Goal: Information Seeking & Learning: Learn about a topic

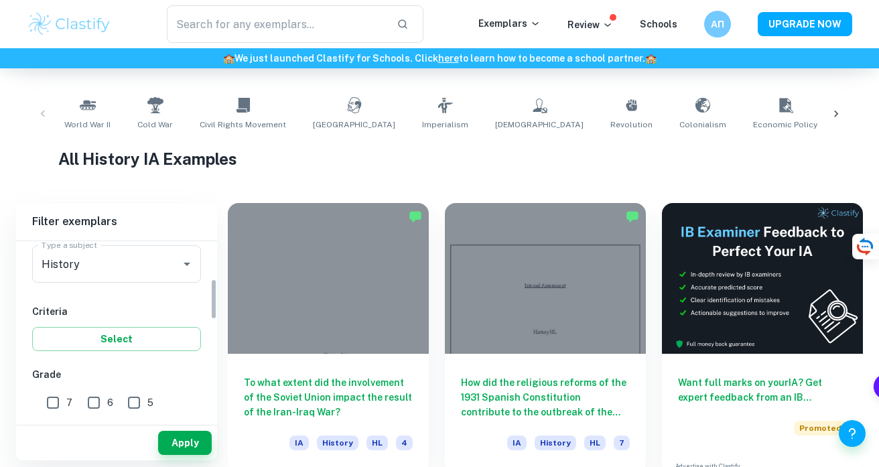
scroll to position [176, 0]
click at [57, 403] on input "7" at bounding box center [53, 400] width 27 height 27
checkbox input "true"
click at [172, 447] on button "Apply" at bounding box center [185, 443] width 54 height 24
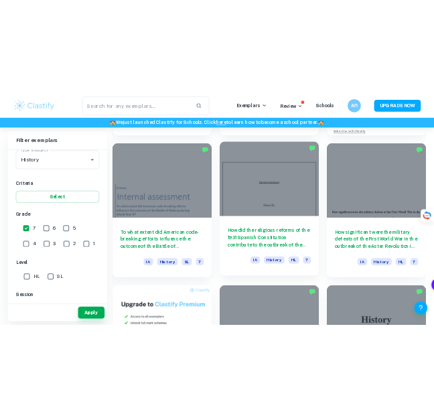
scroll to position [639, 0]
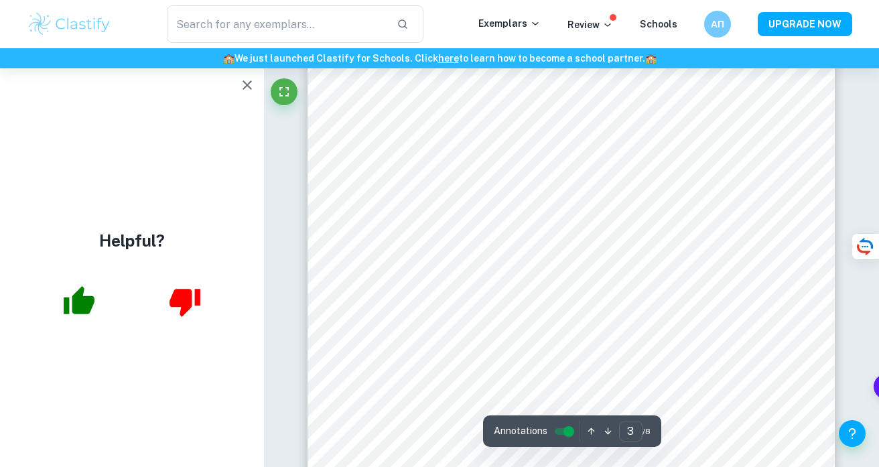
scroll to position [1862, 0]
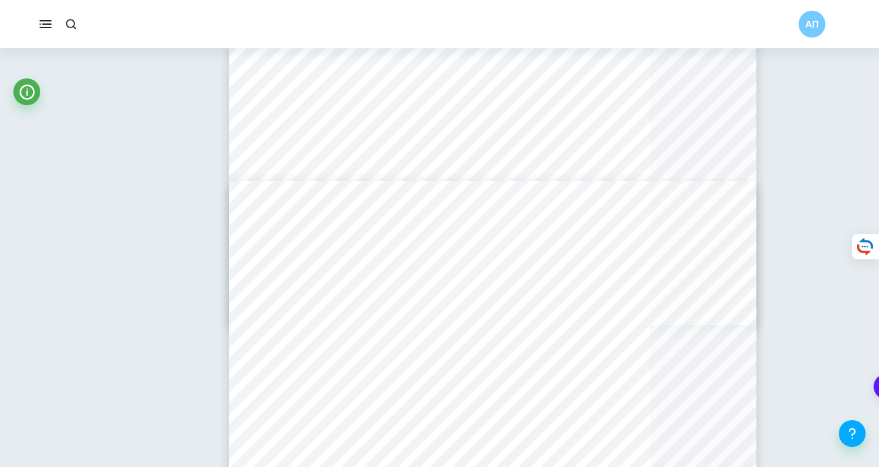
type input "6"
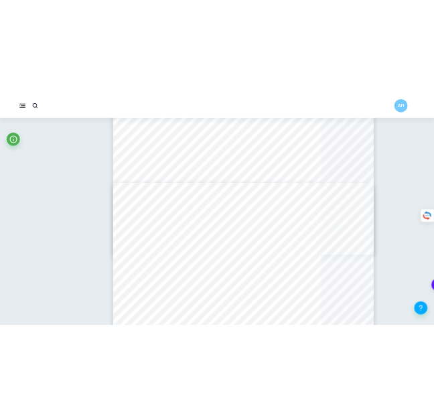
scroll to position [3269, 0]
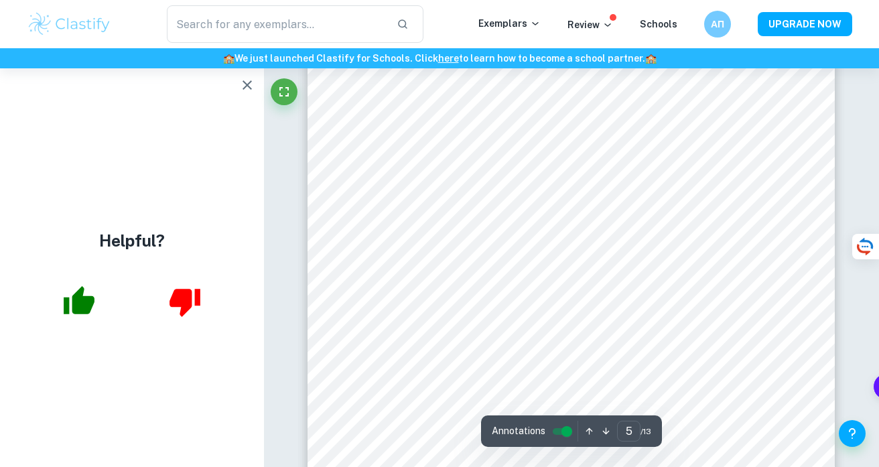
scroll to position [3506, 0]
click at [242, 83] on icon "button" at bounding box center [247, 85] width 16 height 16
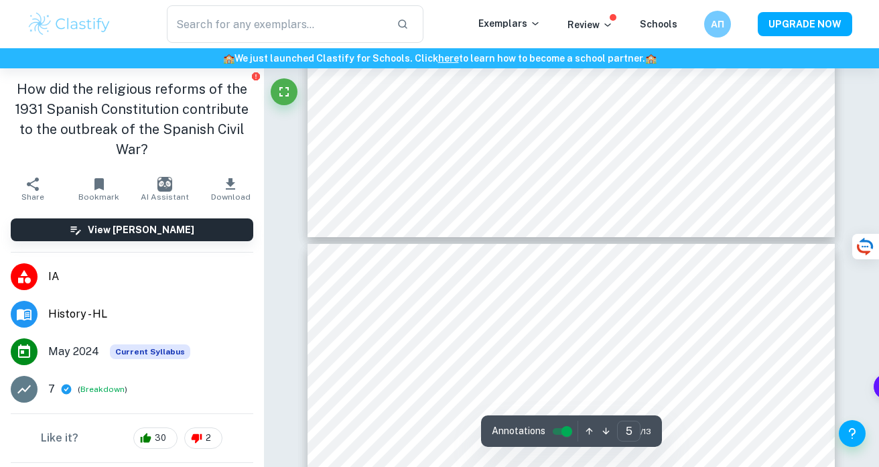
scroll to position [3770, 0]
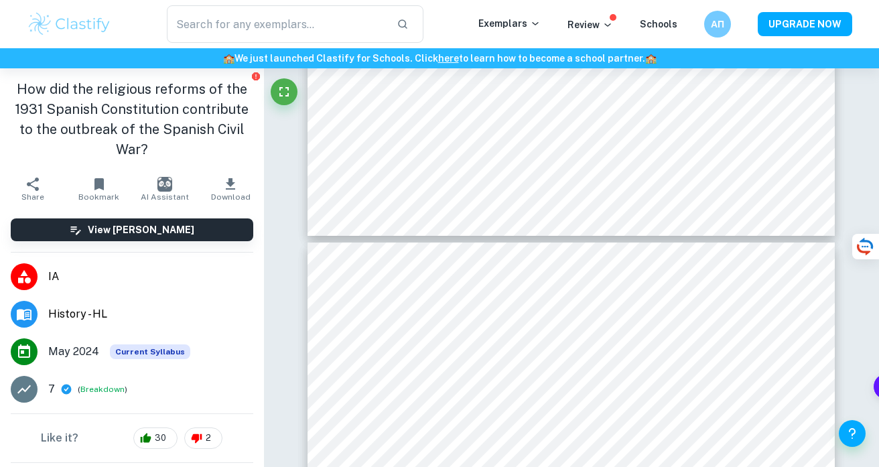
type input "6"
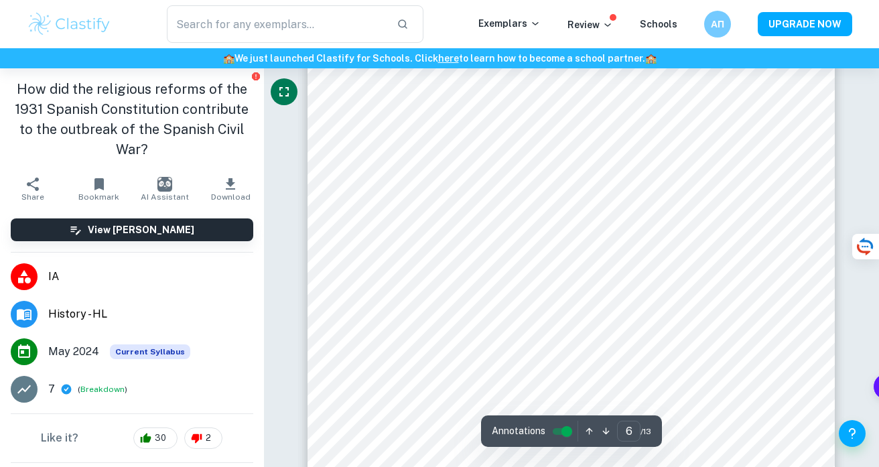
scroll to position [4096, 0]
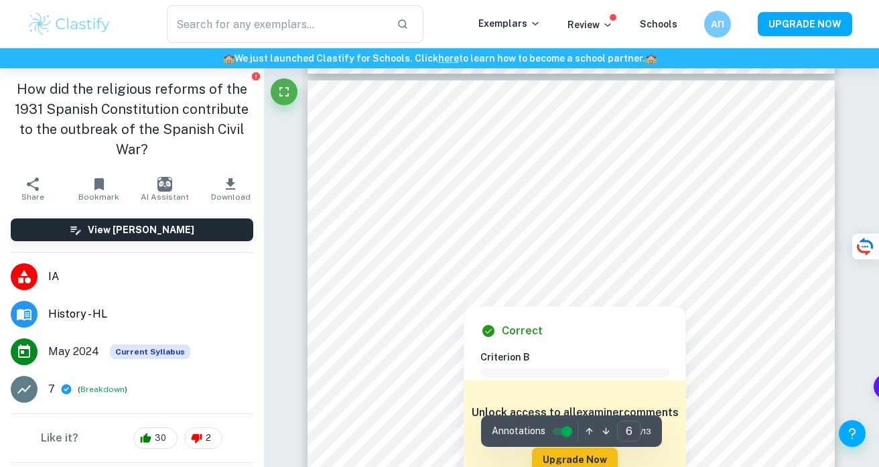
click at [508, 292] on div at bounding box center [570, 273] width 399 height 38
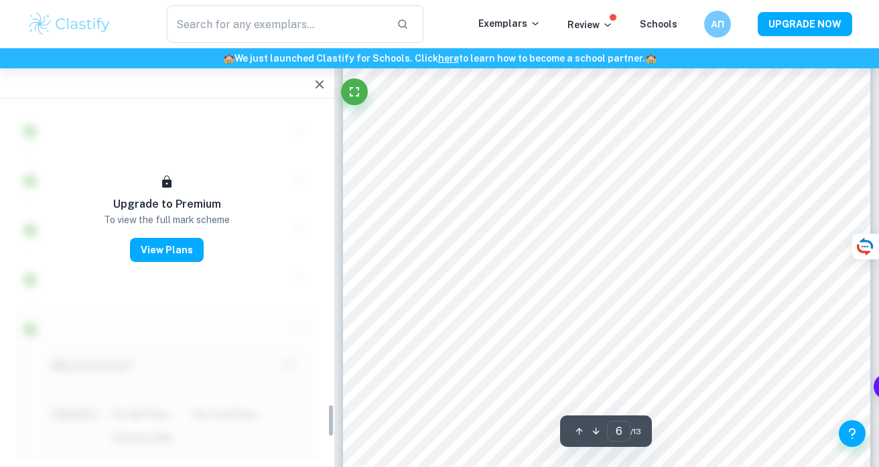
scroll to position [3904, 0]
click at [316, 83] on icon "button" at bounding box center [320, 84] width 16 height 16
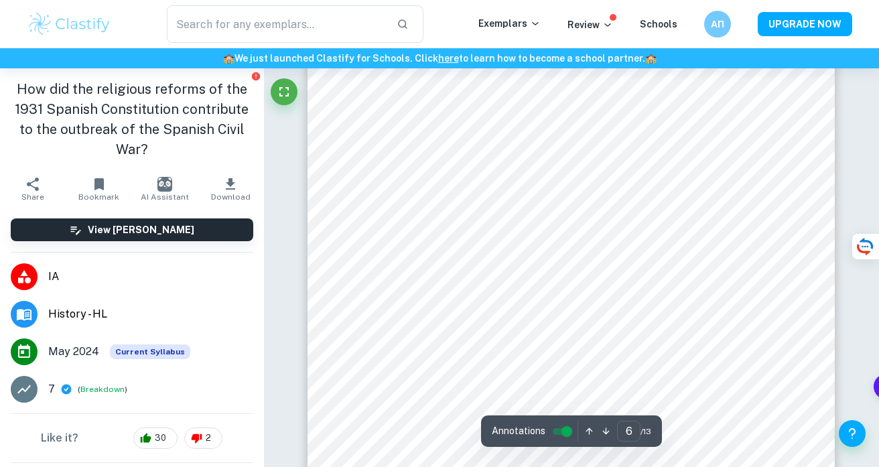
scroll to position [3909, 0]
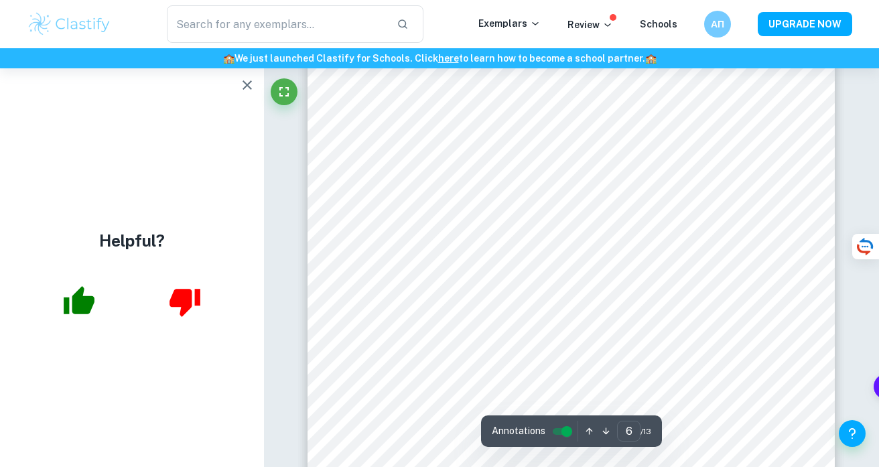
click at [243, 91] on icon "button" at bounding box center [247, 85] width 16 height 16
